Goal: Information Seeking & Learning: Check status

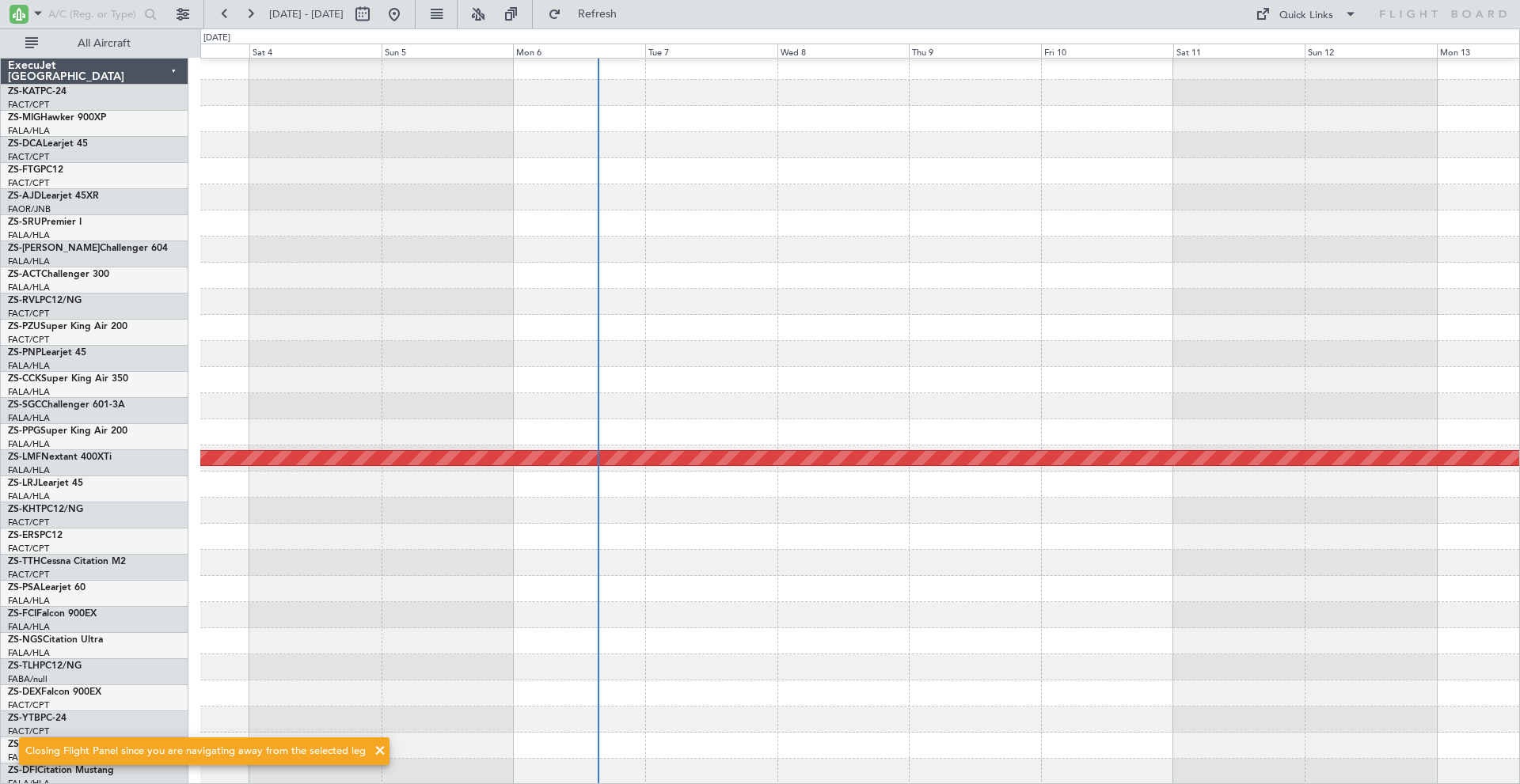
scroll to position [683, 0]
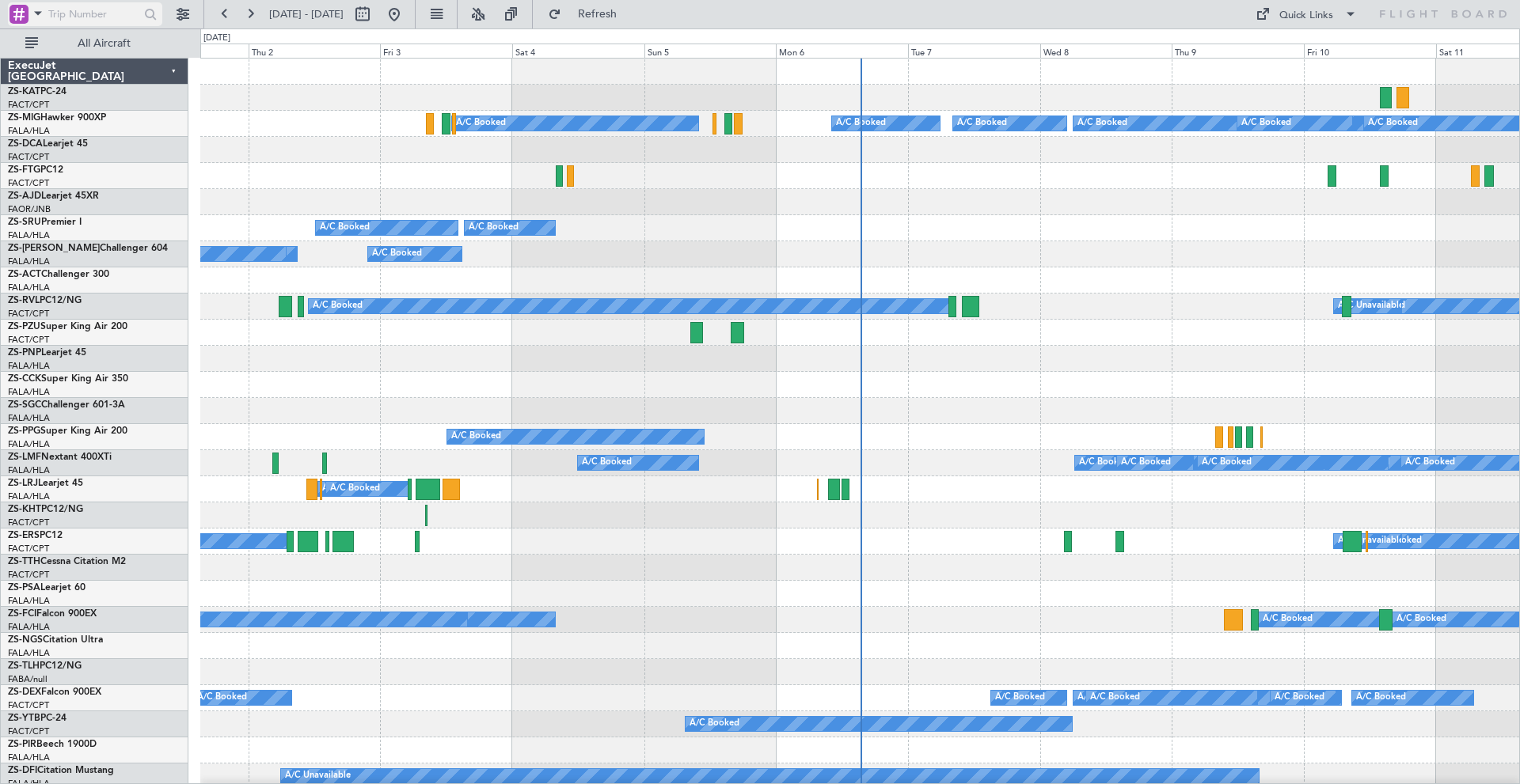
click at [40, 15] on span at bounding box center [38, 13] width 19 height 19
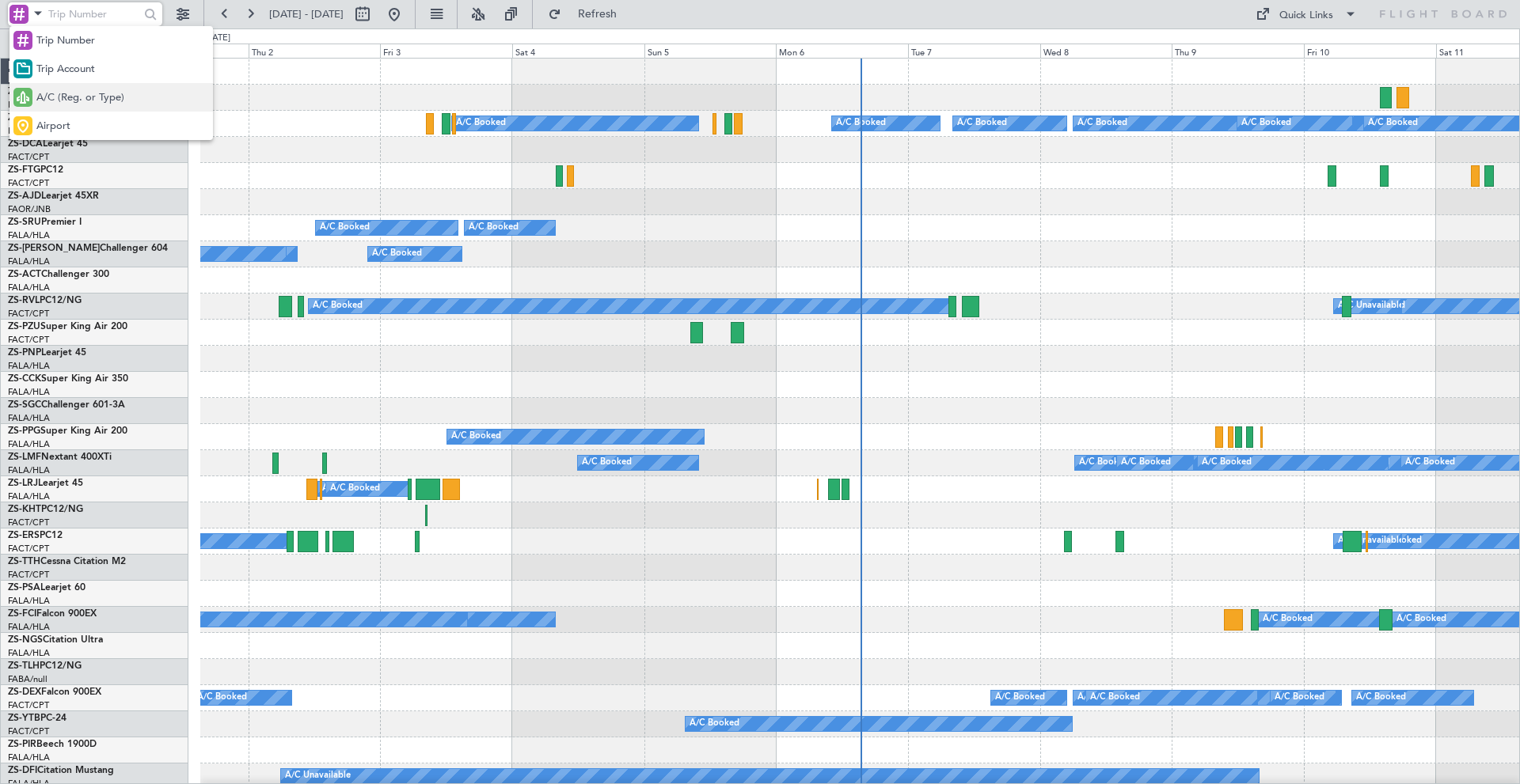
click at [55, 96] on span "A/C (Reg. or Type)" at bounding box center [79, 98] width 87 height 16
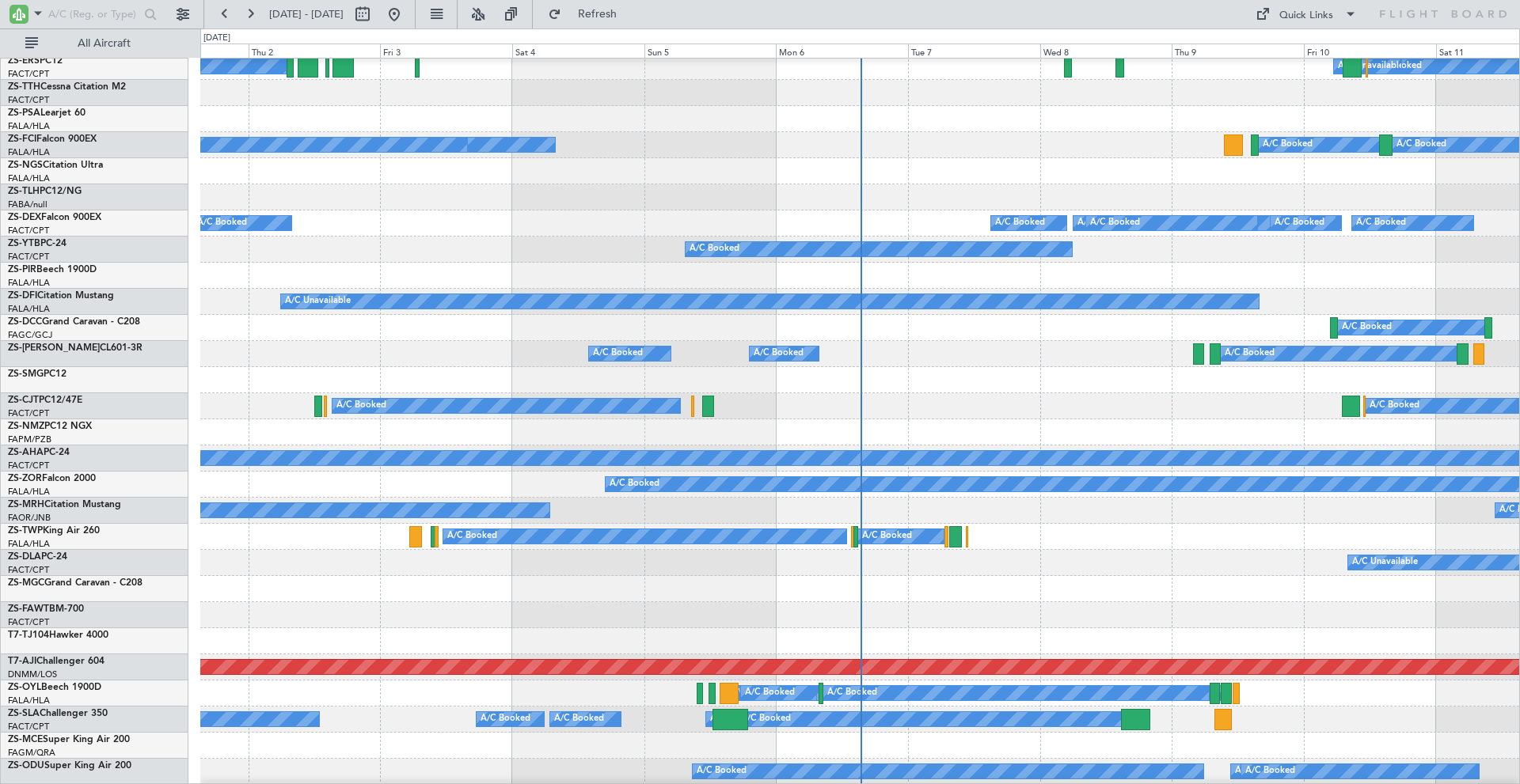
scroll to position [788, 0]
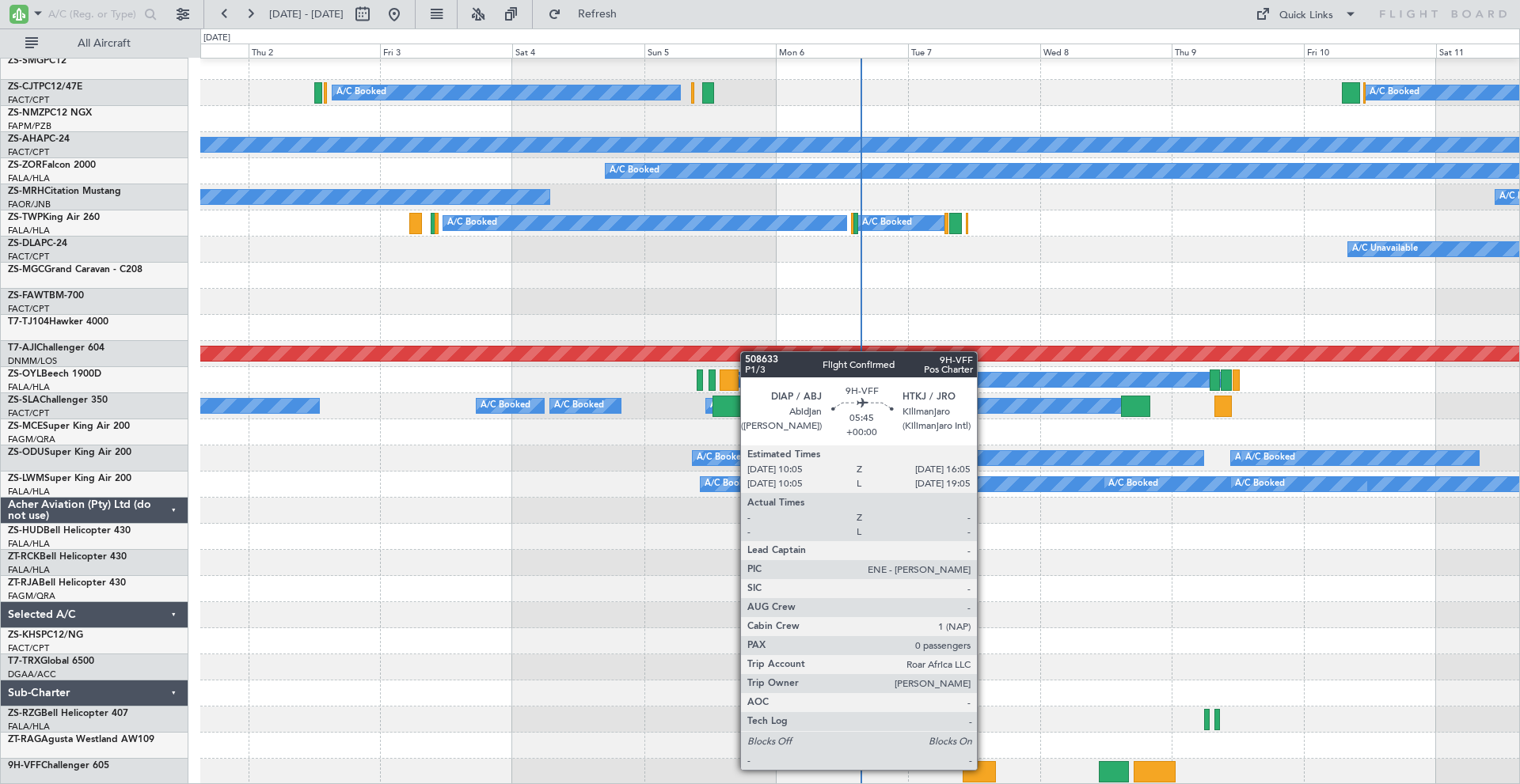
click at [984, 770] on div at bounding box center [979, 772] width 34 height 21
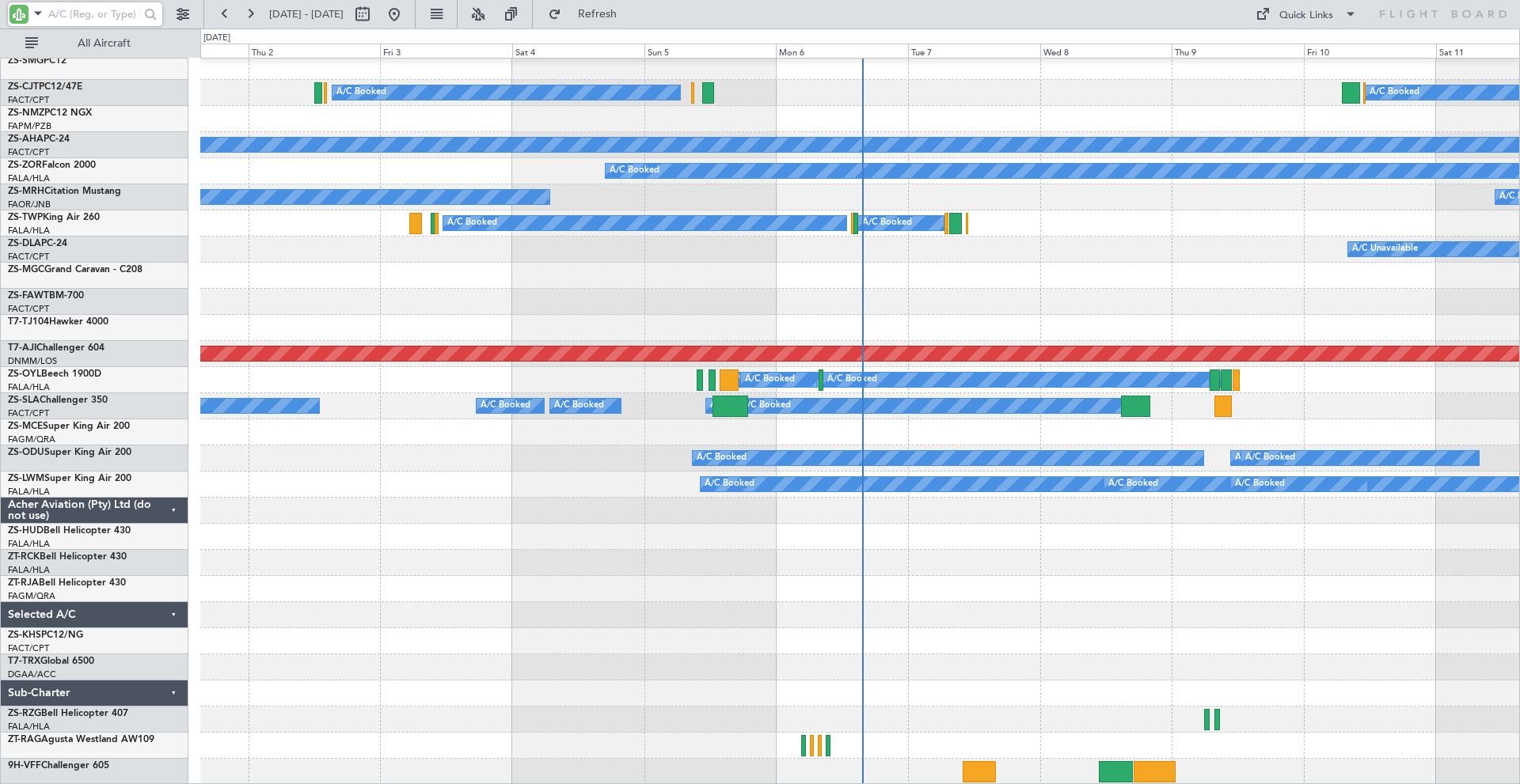
click at [93, 16] on input "text" at bounding box center [94, 14] width 91 height 24
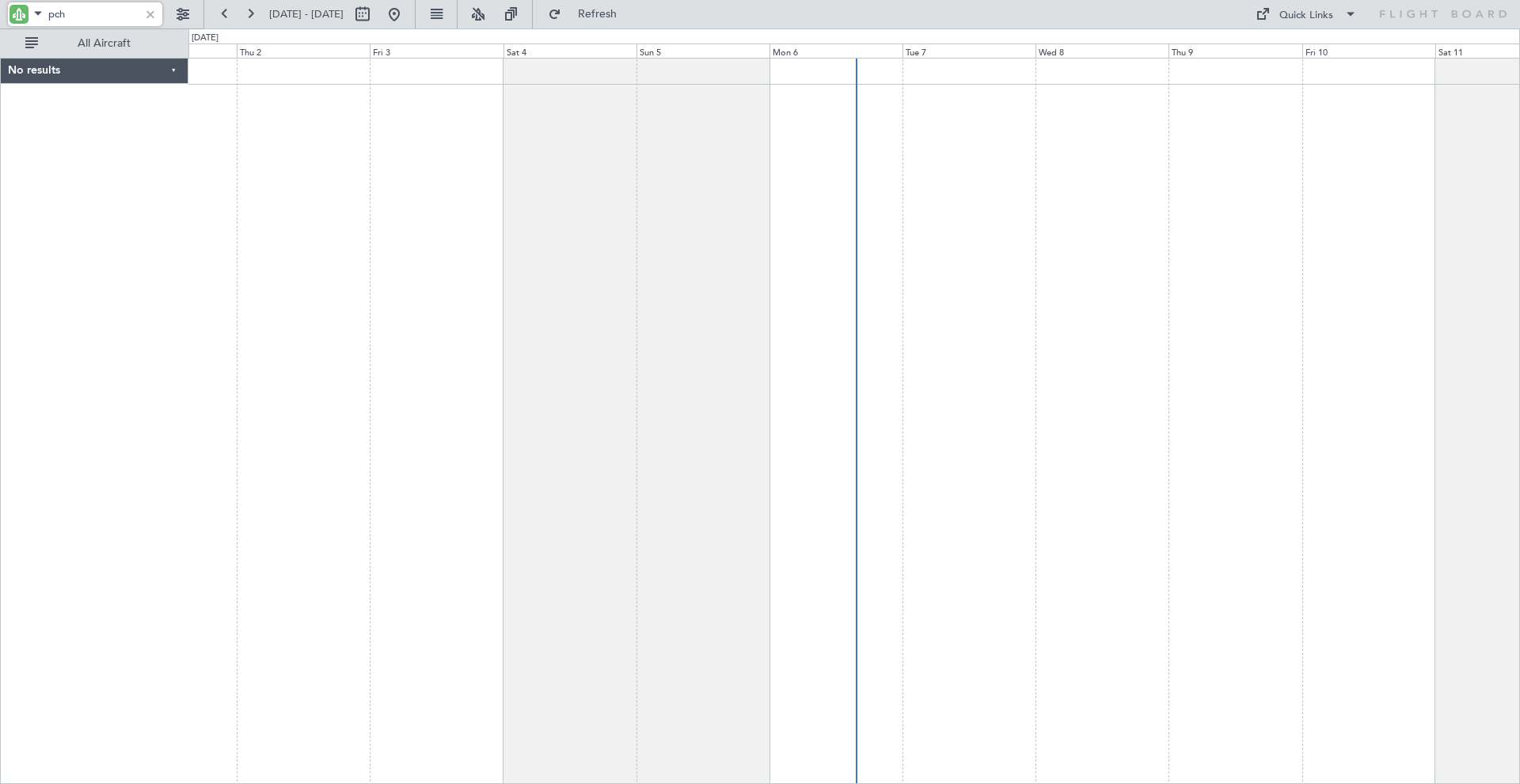
scroll to position [0, 0]
type input "pch"
click at [375, 17] on button at bounding box center [362, 14] width 26 height 26
select select "10"
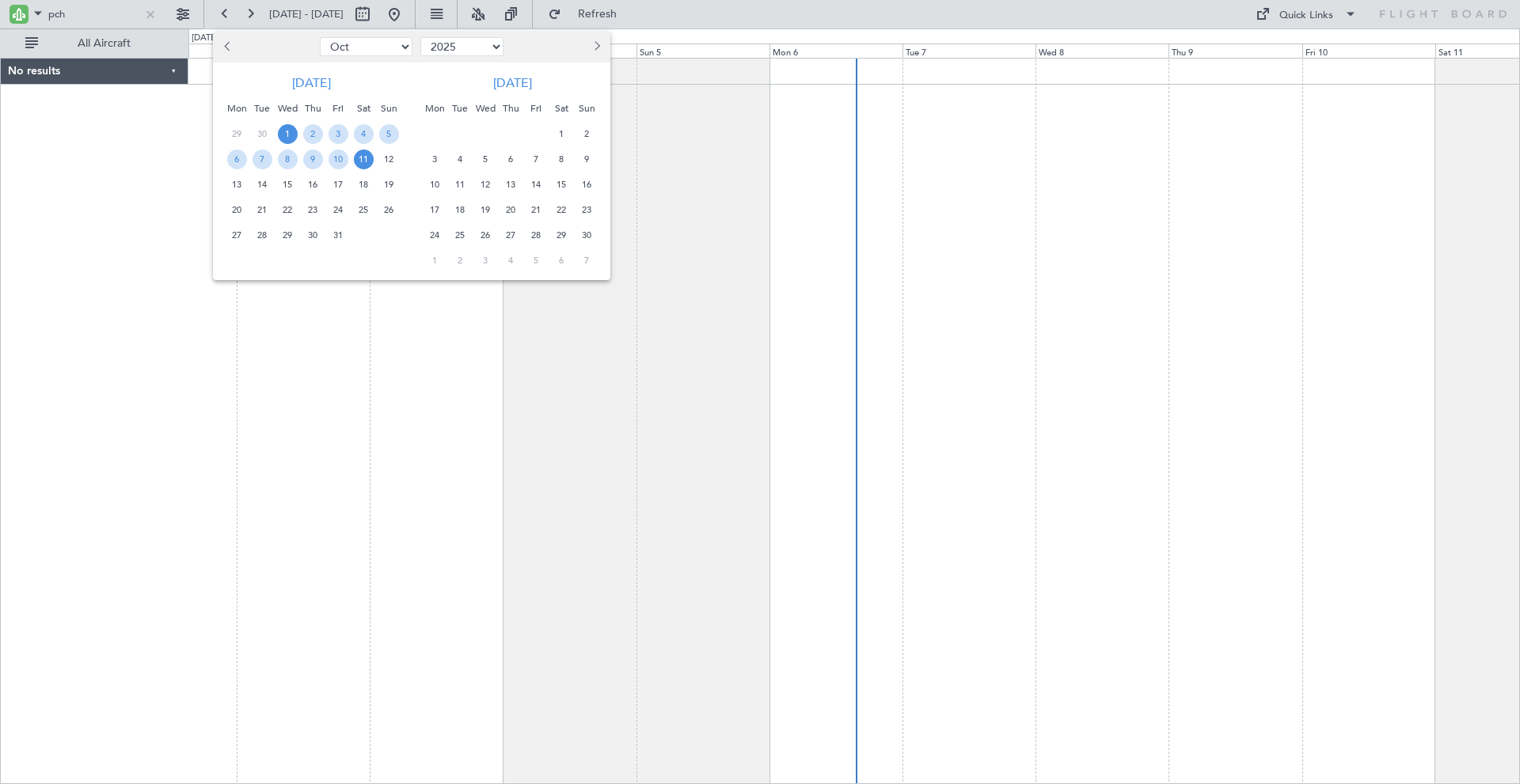
click at [463, 47] on select "2015 2016 2017 2018 2019 2020 2021 2022 2023 2024 2025 2026 2027 2028 2029 2030…" at bounding box center [462, 47] width 83 height 19
select select "2021"
click at [420, 37] on select "2015 2016 2017 2018 2019 2020 2021 2022 2023 2024 2025 2026 2027 2028 2029 2030…" at bounding box center [462, 47] width 83 height 19
click at [309, 205] on span "21" at bounding box center [313, 210] width 19 height 19
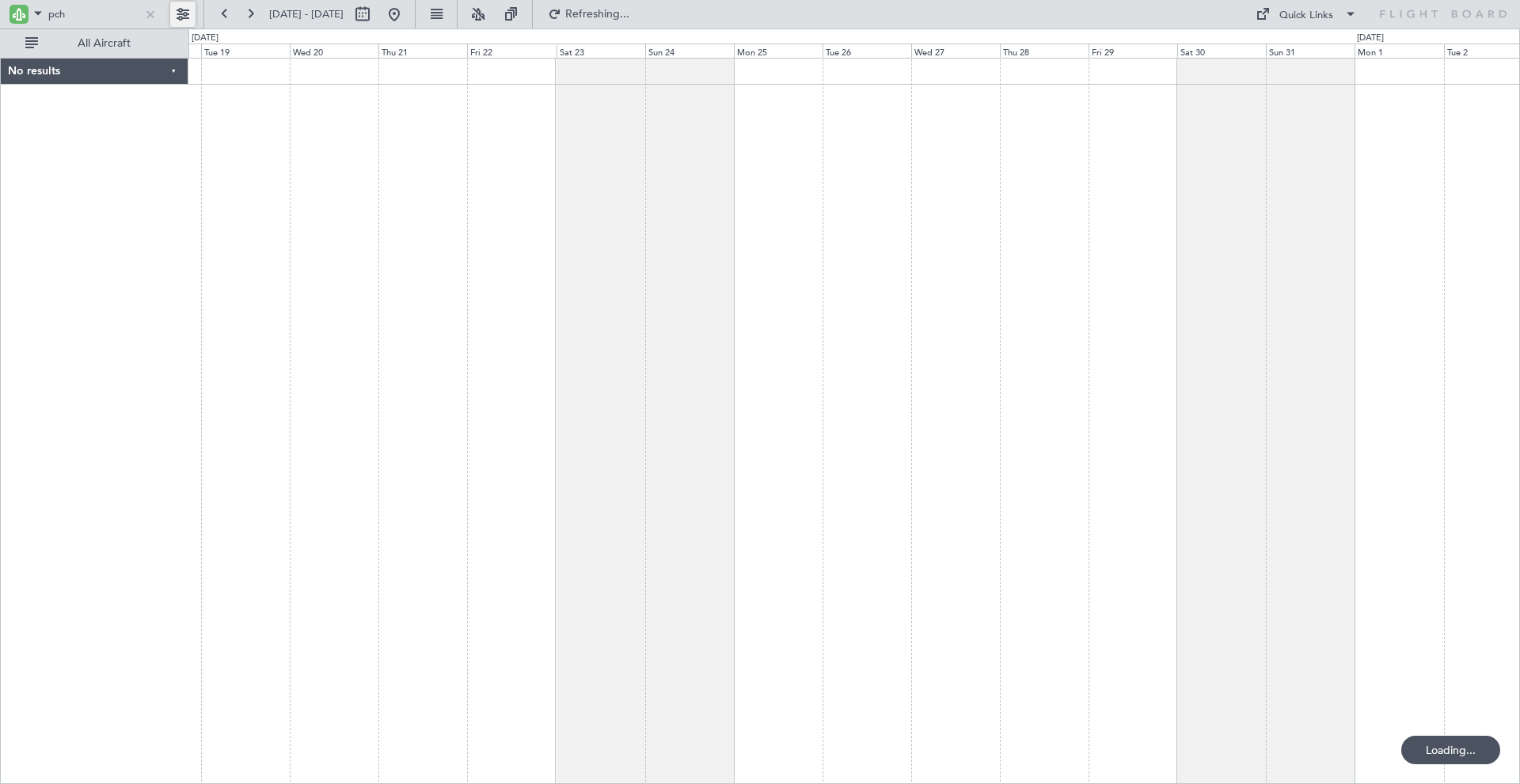
click at [181, 13] on button at bounding box center [183, 14] width 26 height 26
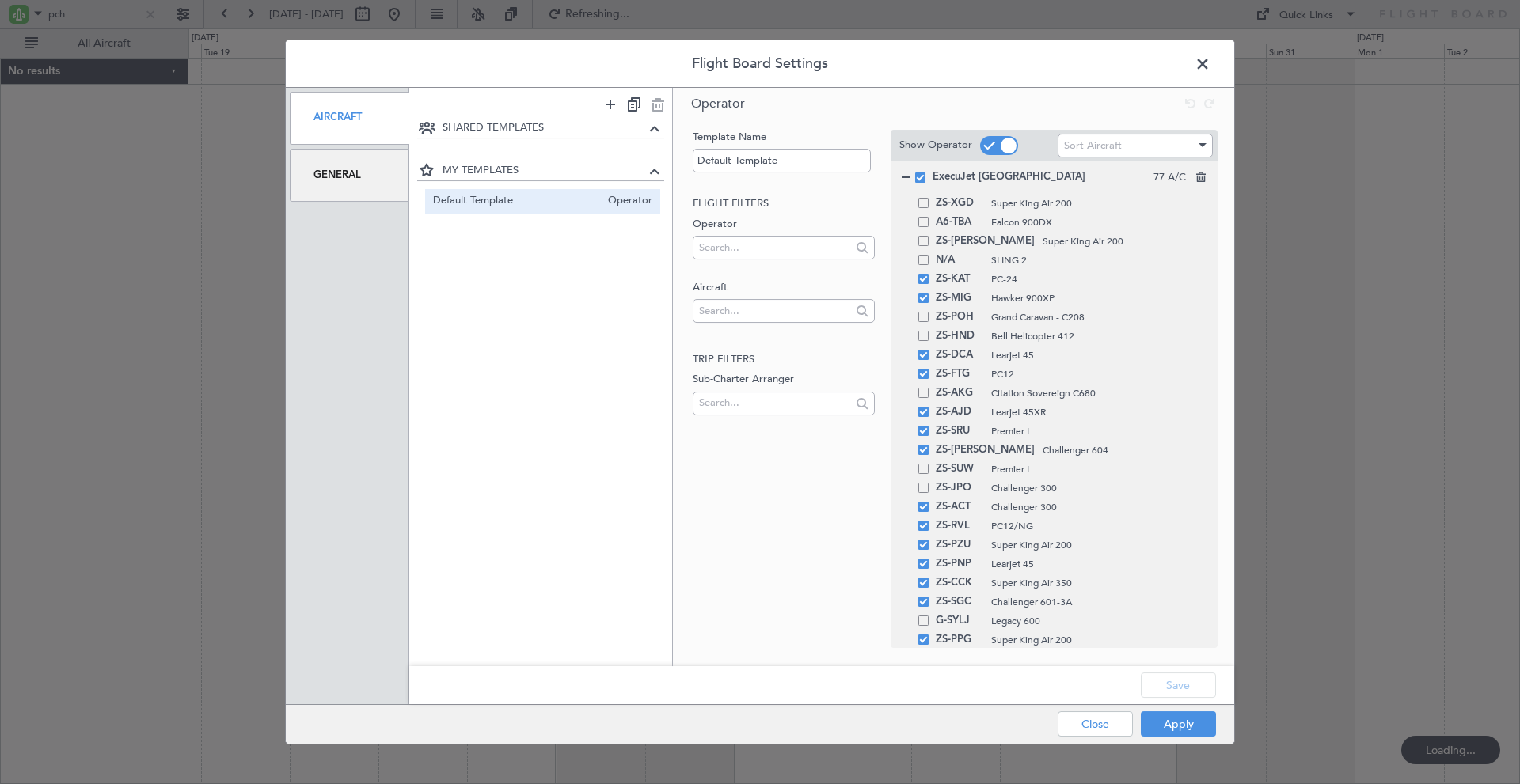
click at [317, 171] on div "General" at bounding box center [349, 175] width 119 height 53
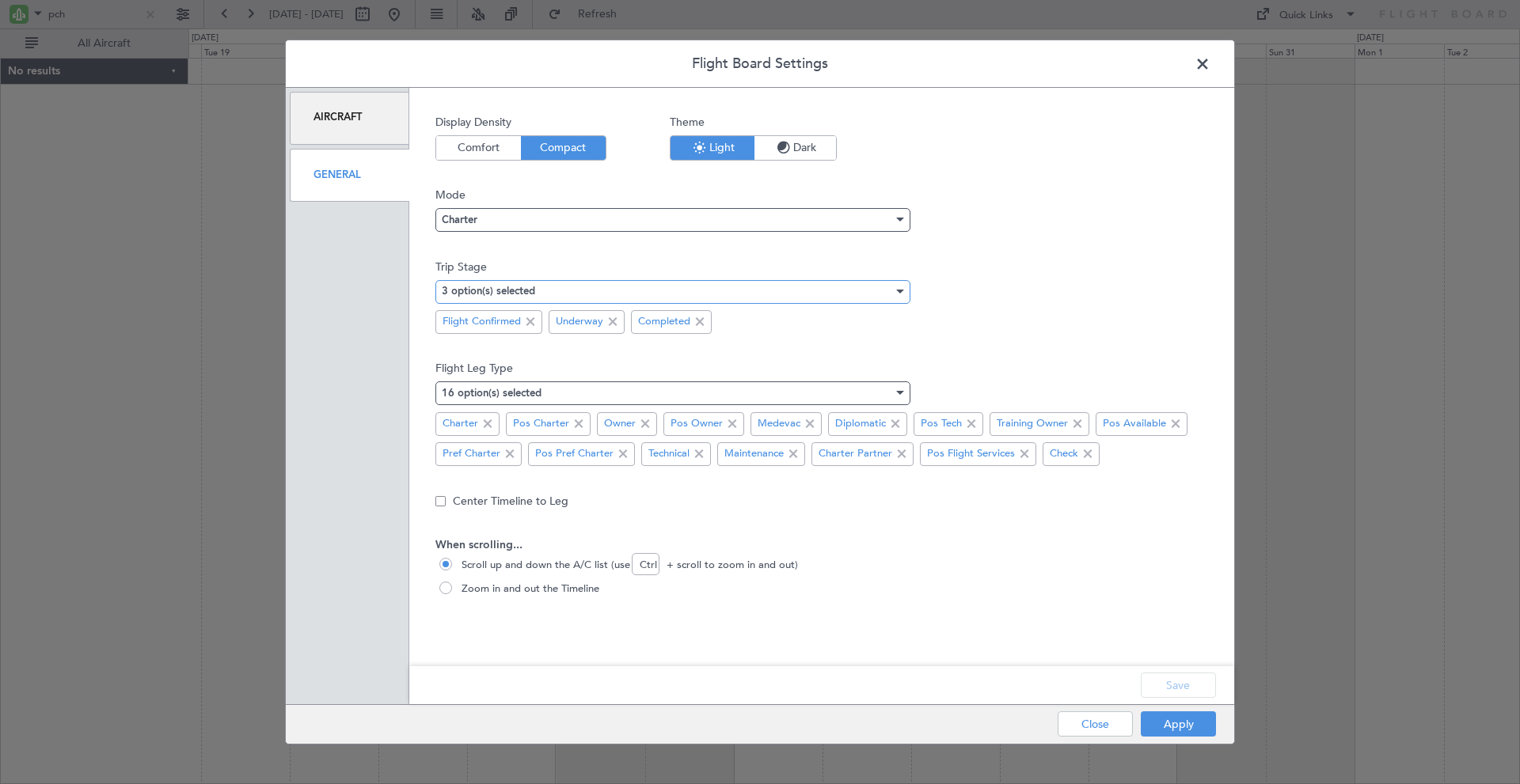
click at [760, 283] on div "3 option(s) selected" at bounding box center [667, 290] width 451 height 24
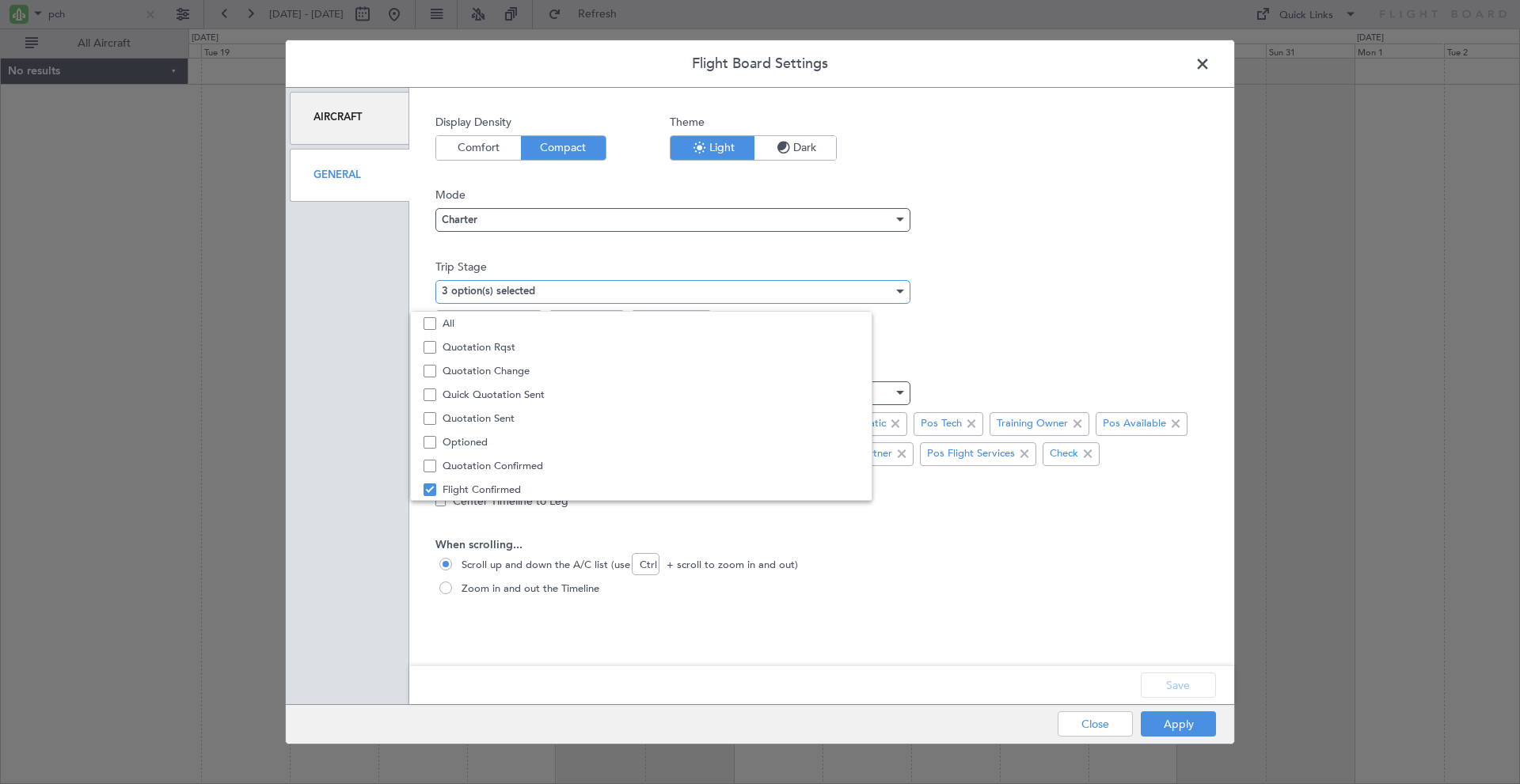
scroll to position [49, 0]
click at [999, 218] on div at bounding box center [760, 392] width 1520 height 784
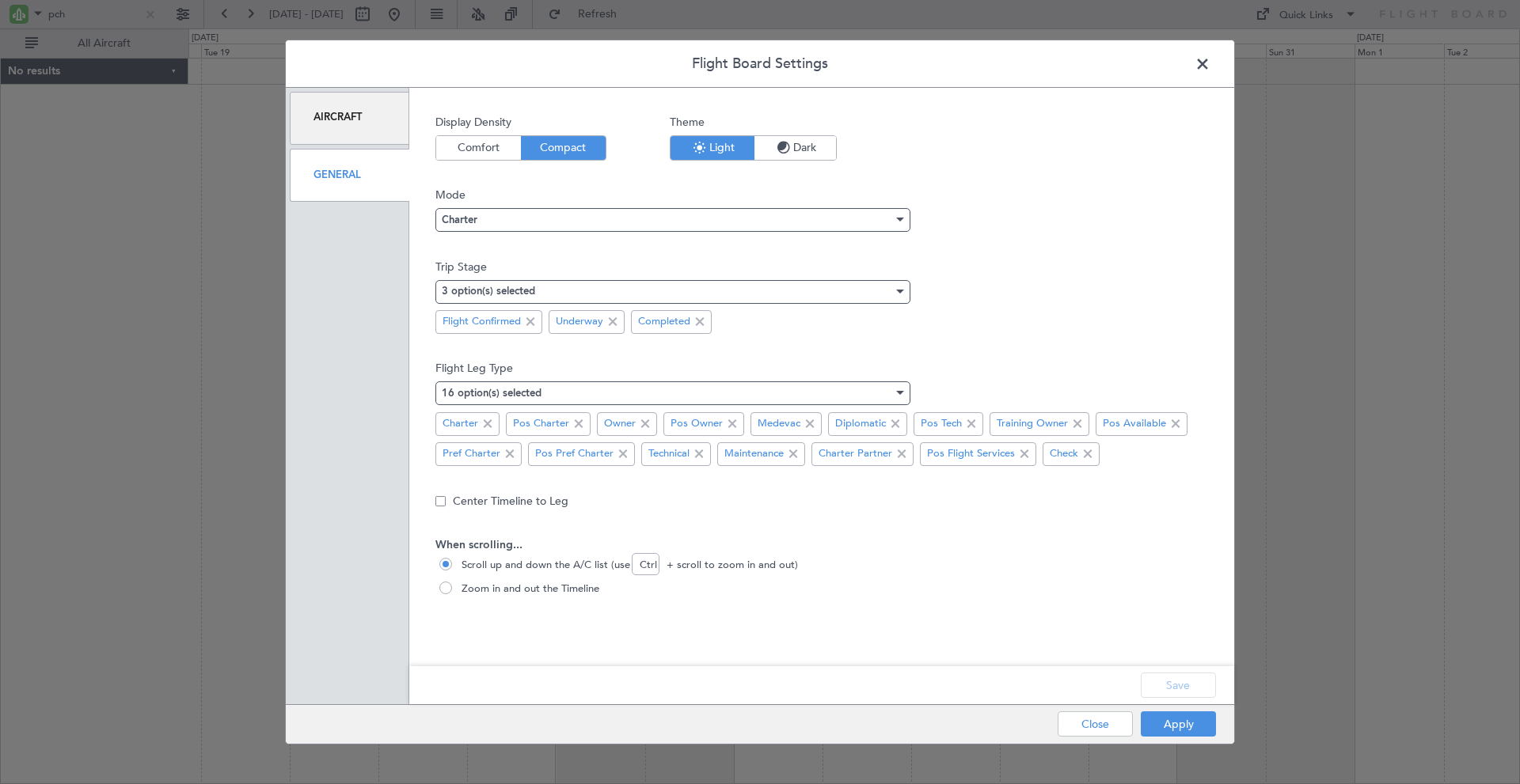
click at [1210, 62] on span at bounding box center [1210, 68] width 0 height 32
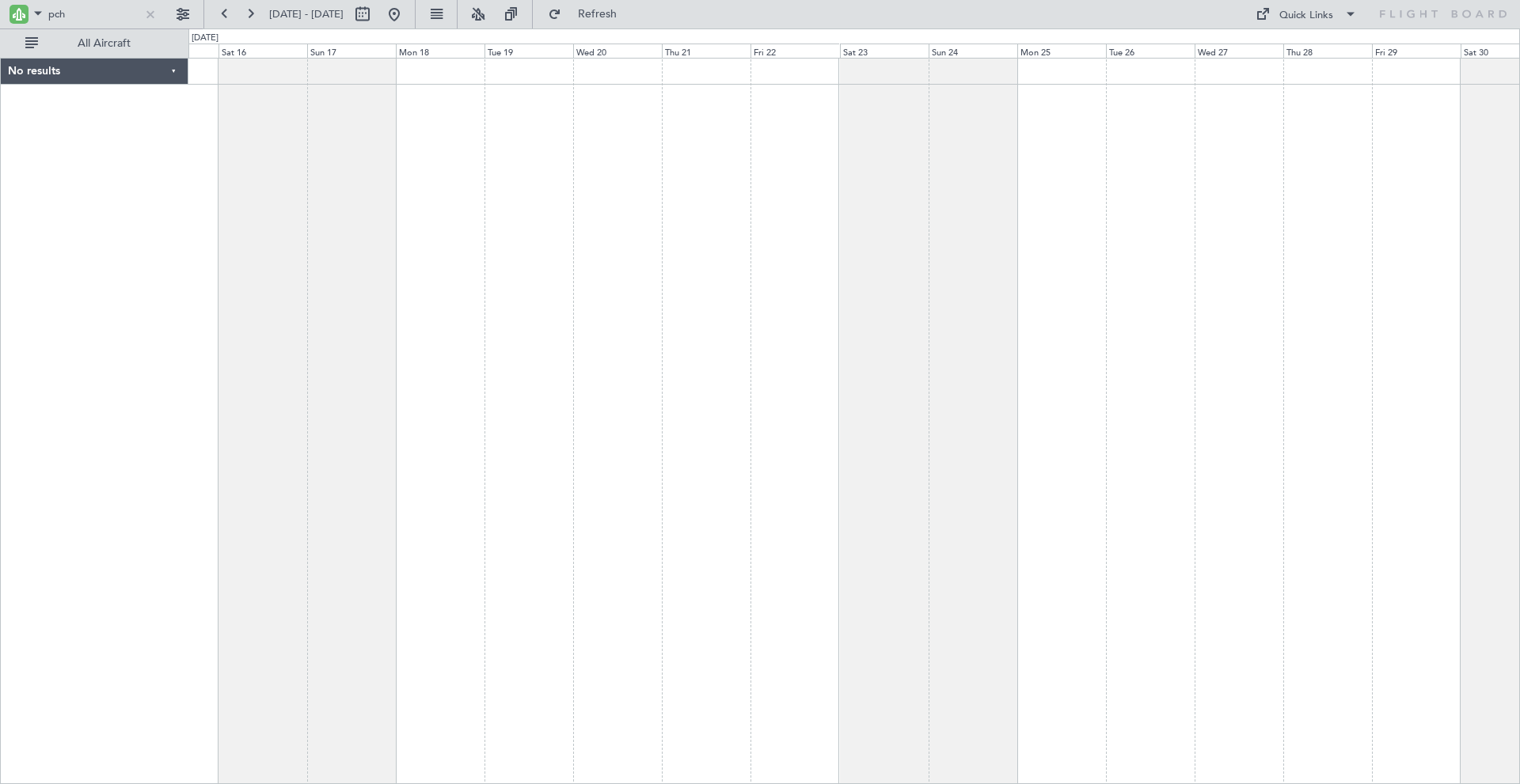
click at [798, 328] on div at bounding box center [853, 420] width 1331 height 727
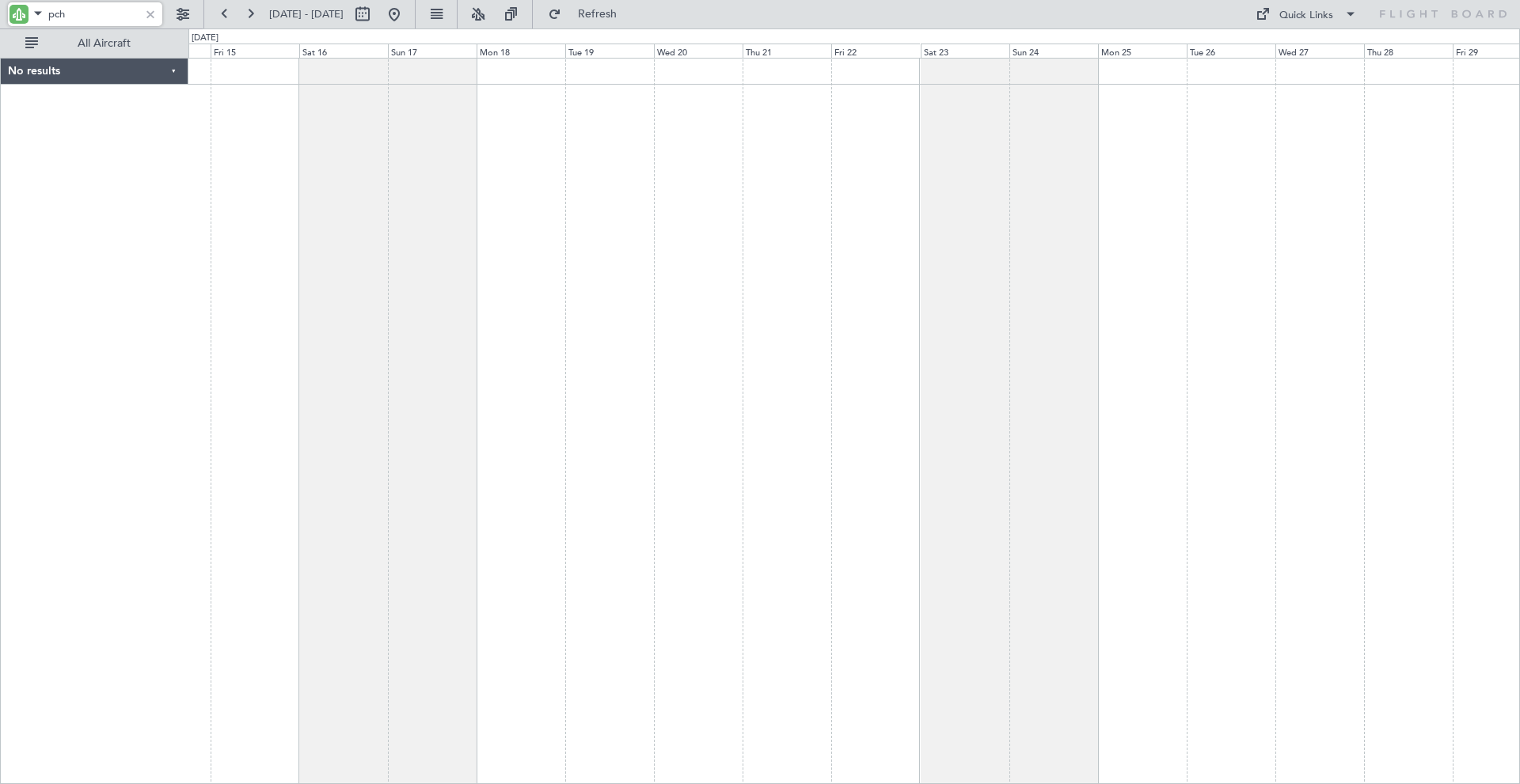
drag, startPoint x: 60, startPoint y: 11, endPoint x: 38, endPoint y: 15, distance: 22.4
click at [38, 15] on div "pch" at bounding box center [85, 14] width 155 height 24
drag, startPoint x: 88, startPoint y: 10, endPoint x: 29, endPoint y: 9, distance: 59.0
click at [29, 9] on div "pch" at bounding box center [85, 14] width 155 height 24
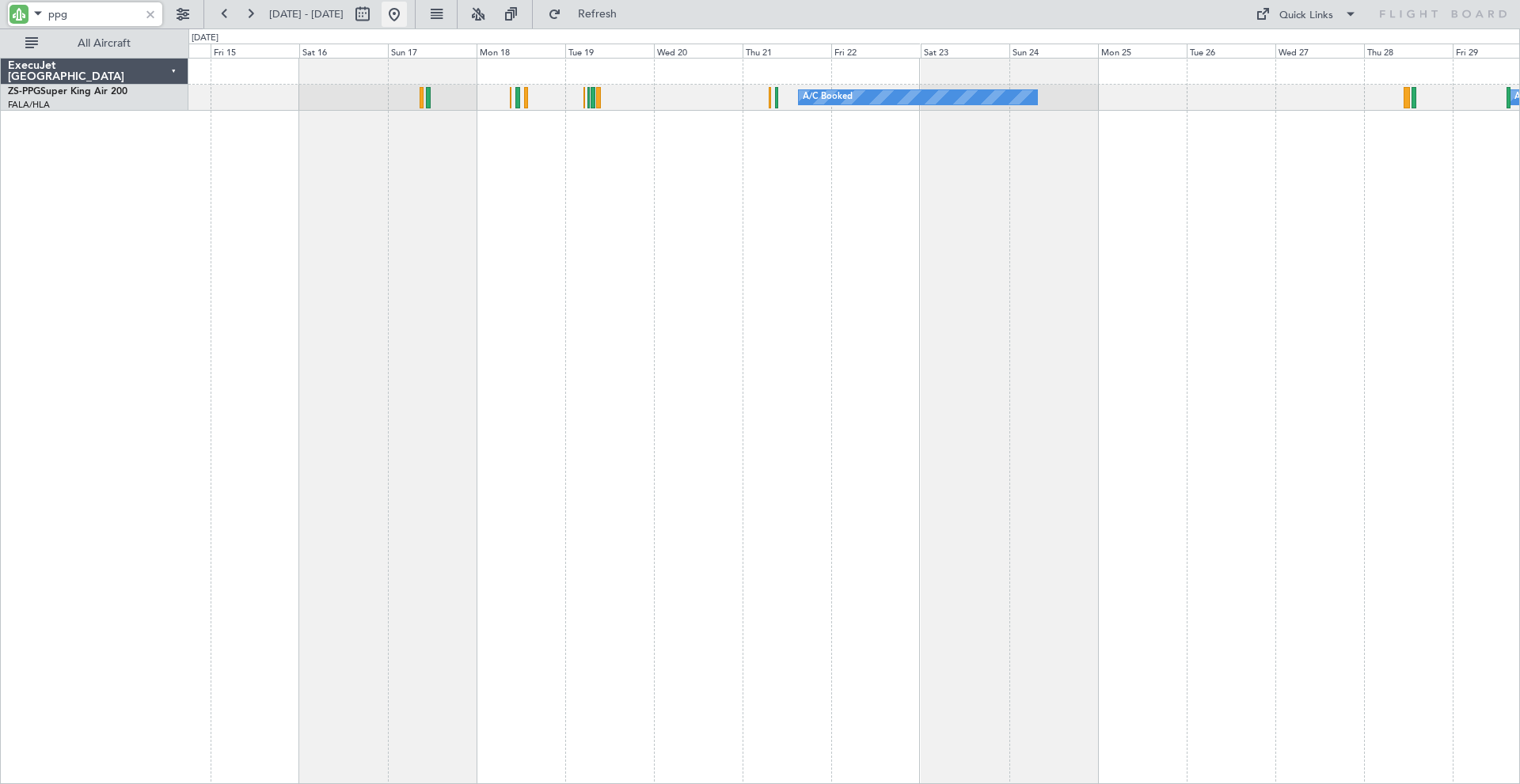
type input "ppg"
click at [407, 11] on button at bounding box center [394, 14] width 26 height 26
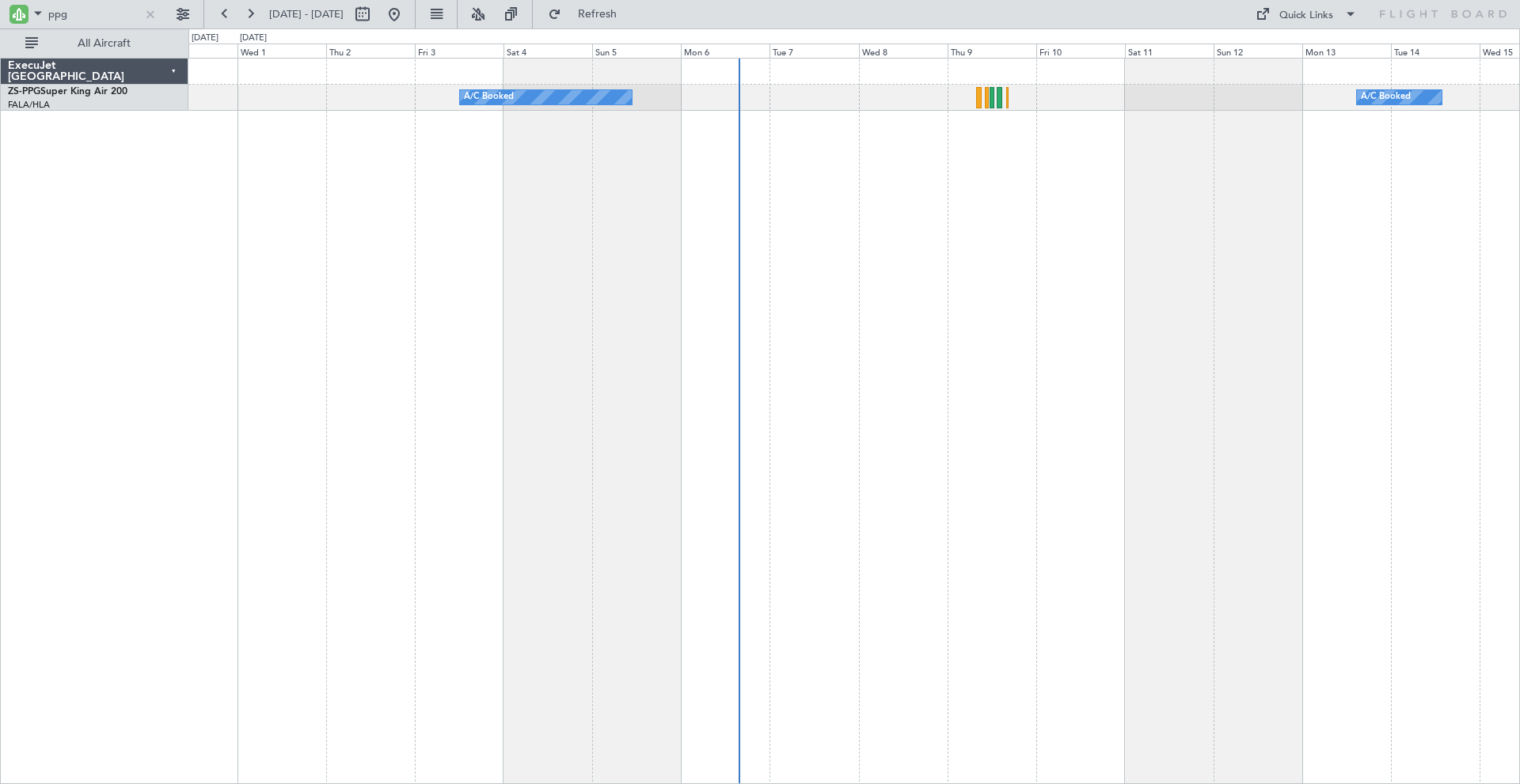
click at [738, 274] on div "A/C Booked A/C Booked A/C Booked" at bounding box center [853, 420] width 1331 height 727
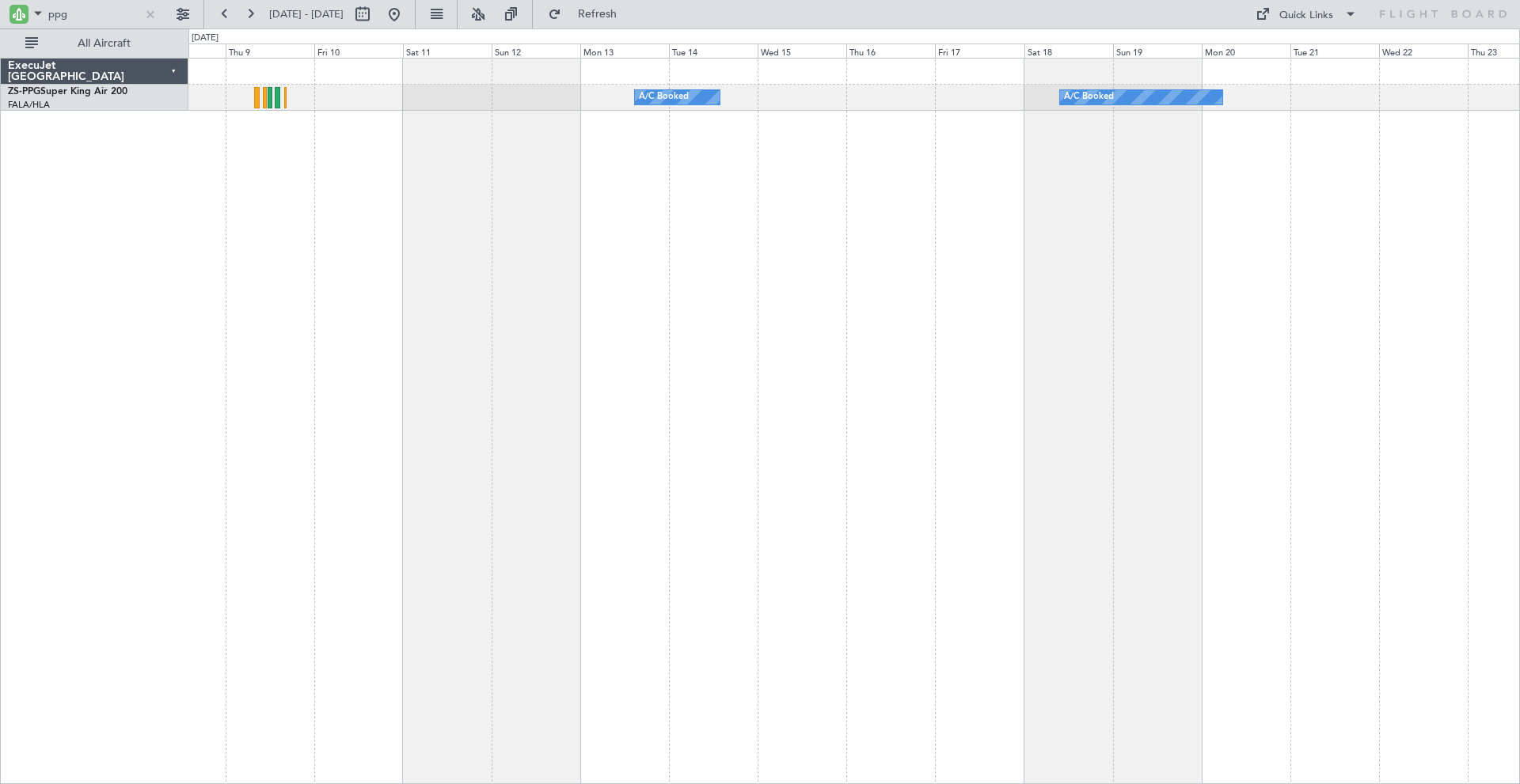
click at [746, 229] on div "A/C Booked A/C Booked A/C Booked" at bounding box center [853, 420] width 1331 height 727
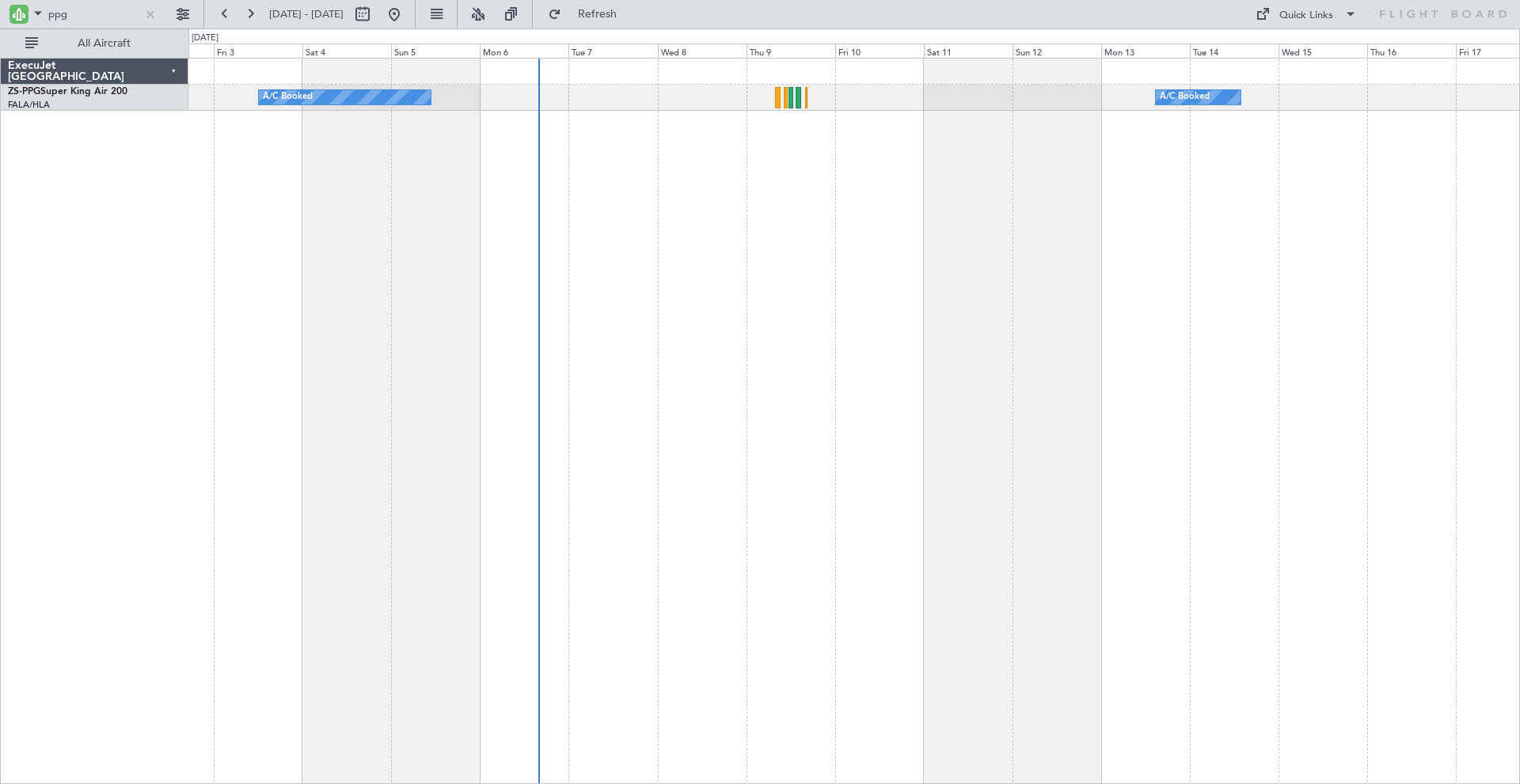
click at [1086, 225] on div "A/C Booked A/C Booked A/C Booked" at bounding box center [853, 420] width 1331 height 727
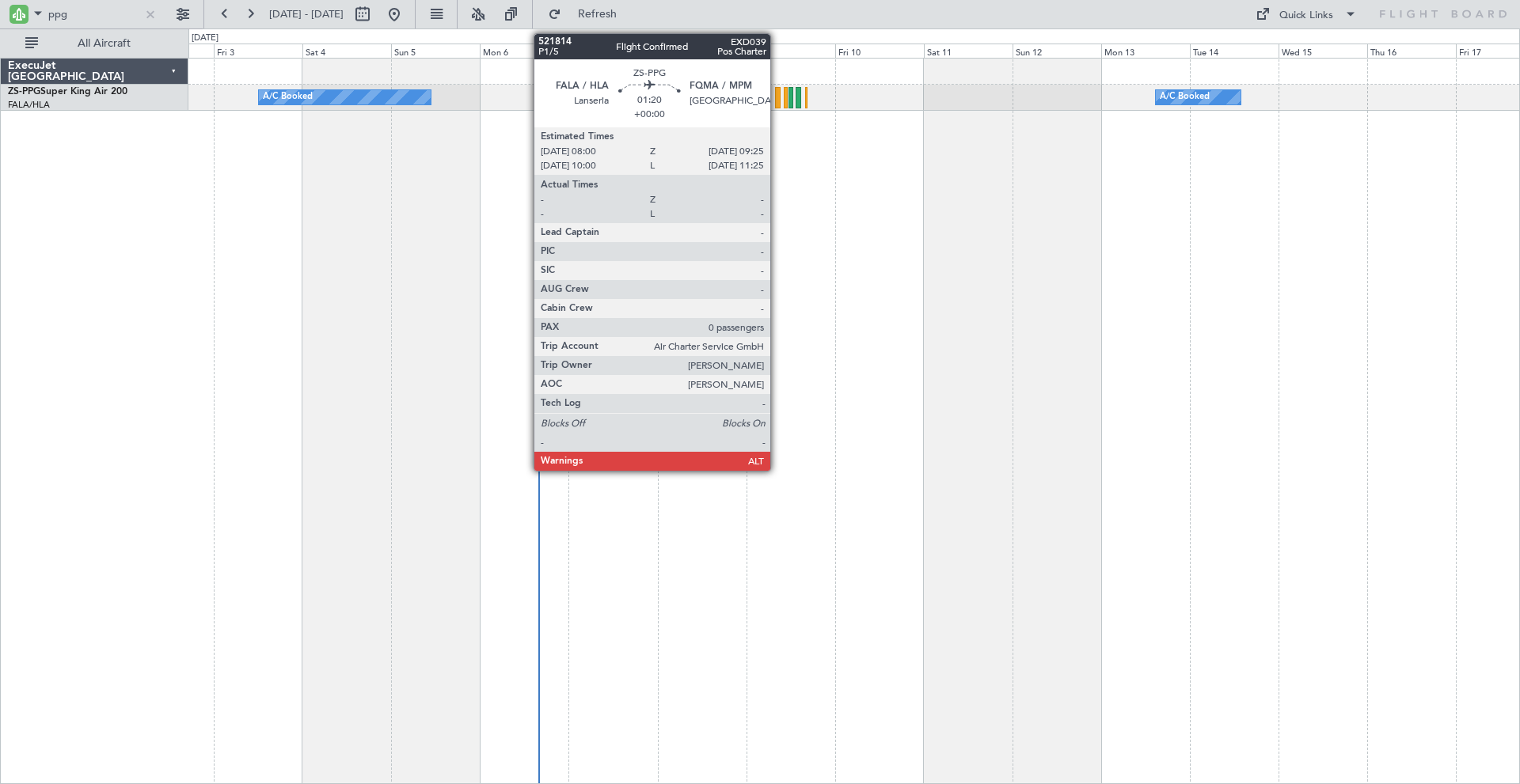
click at [777, 95] on div at bounding box center [777, 98] width 5 height 21
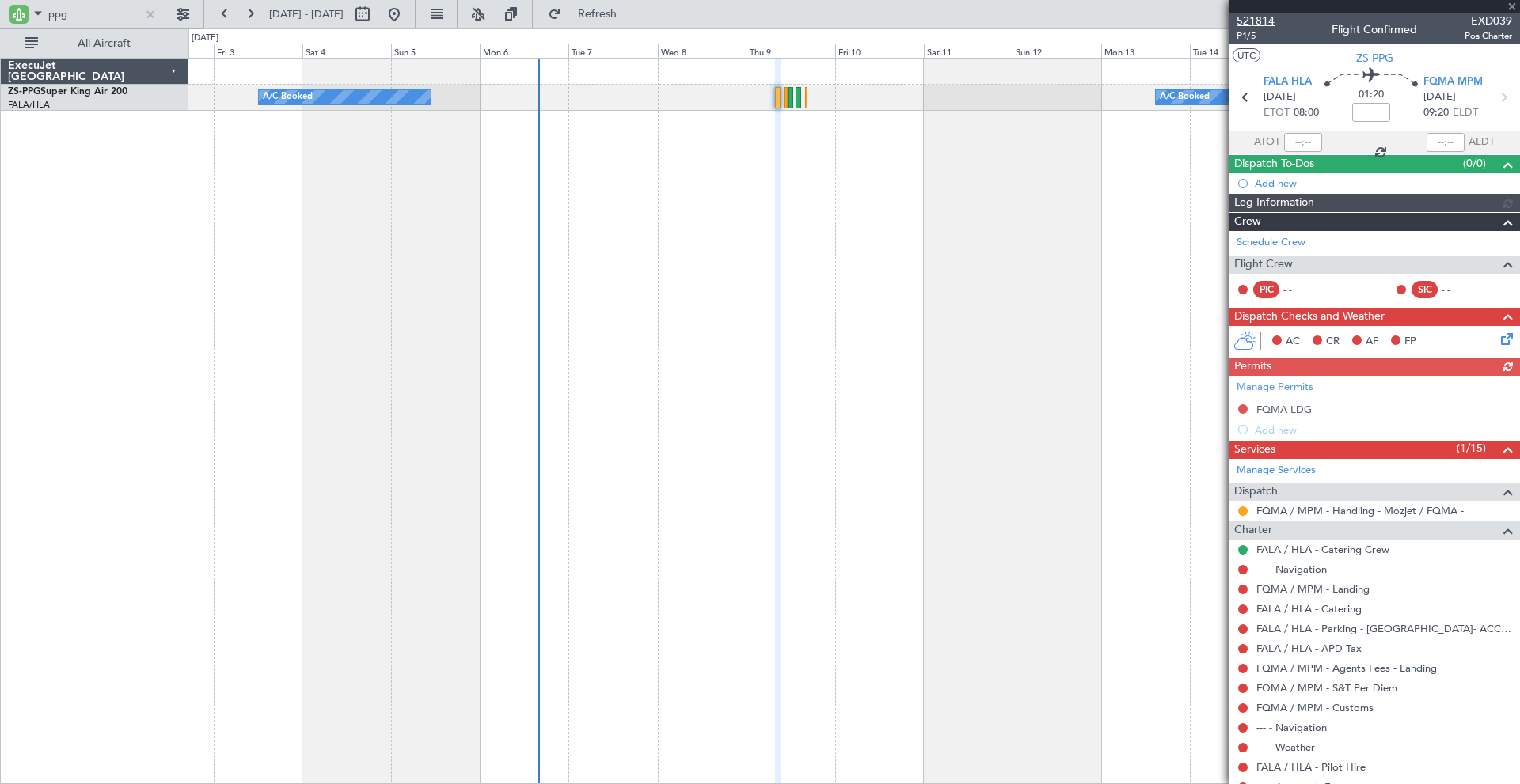
click at [1254, 12] on span "521814" at bounding box center [1255, 20] width 38 height 17
